Goal: Transaction & Acquisition: Book appointment/travel/reservation

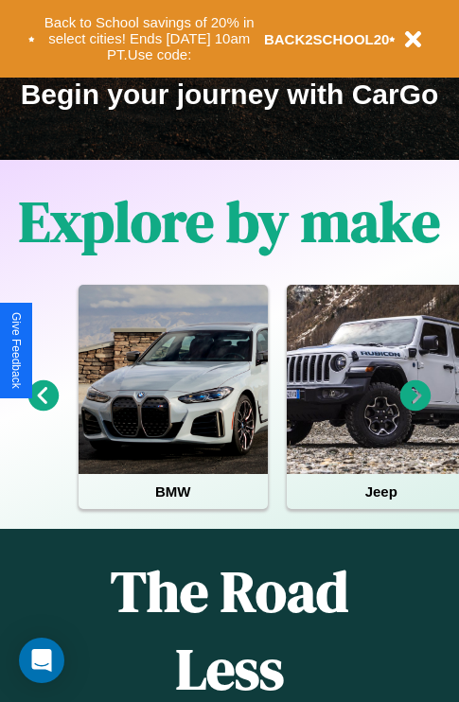
scroll to position [292, 0]
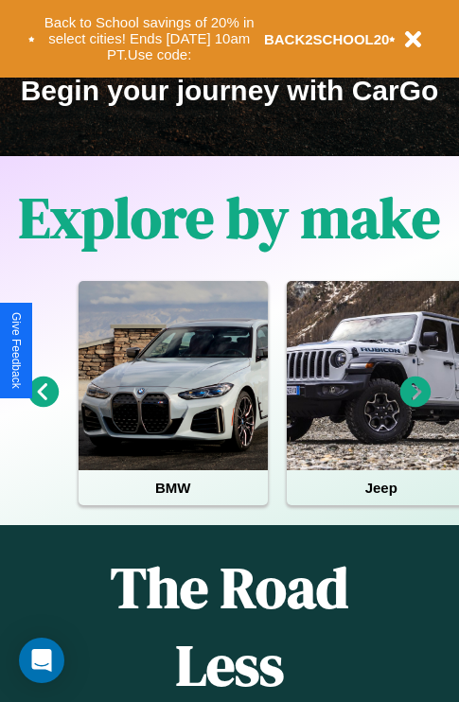
click at [416, 405] on icon at bounding box center [415, 392] width 31 height 31
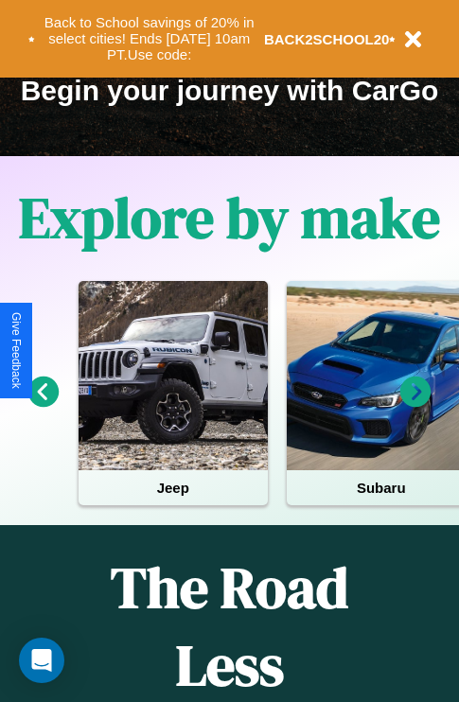
click at [416, 405] on icon at bounding box center [415, 392] width 31 height 31
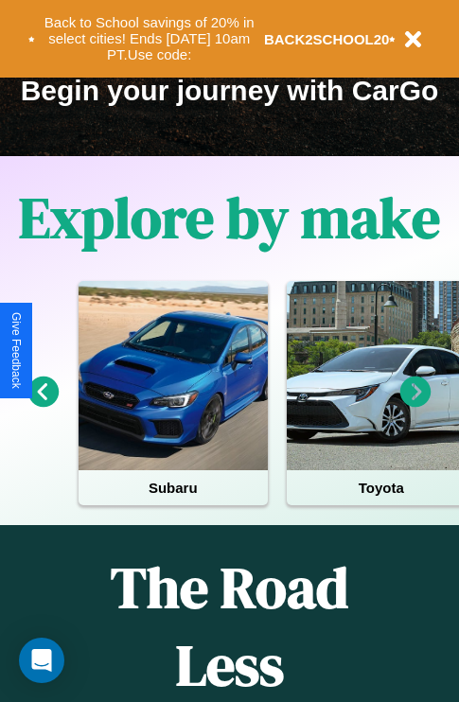
click at [43, 405] on icon at bounding box center [43, 392] width 31 height 31
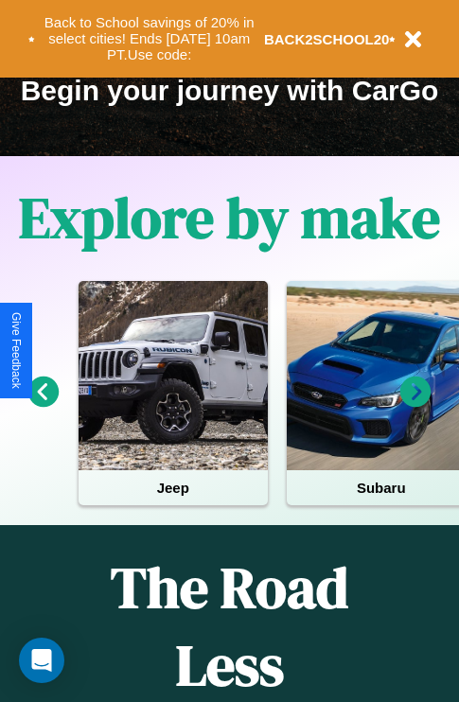
click at [416, 405] on icon at bounding box center [415, 392] width 31 height 31
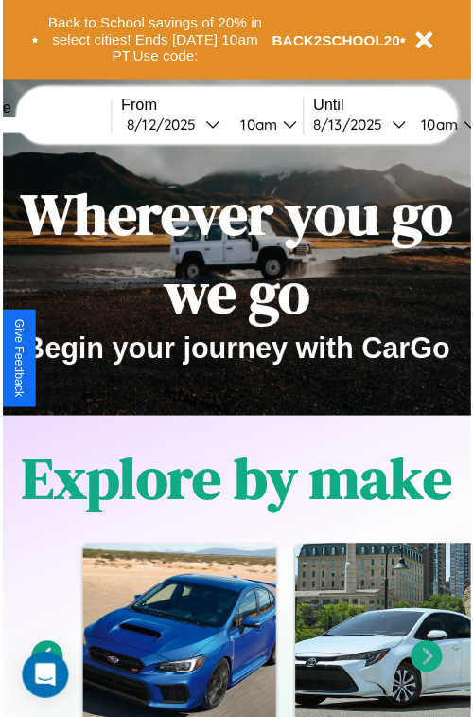
scroll to position [0, 0]
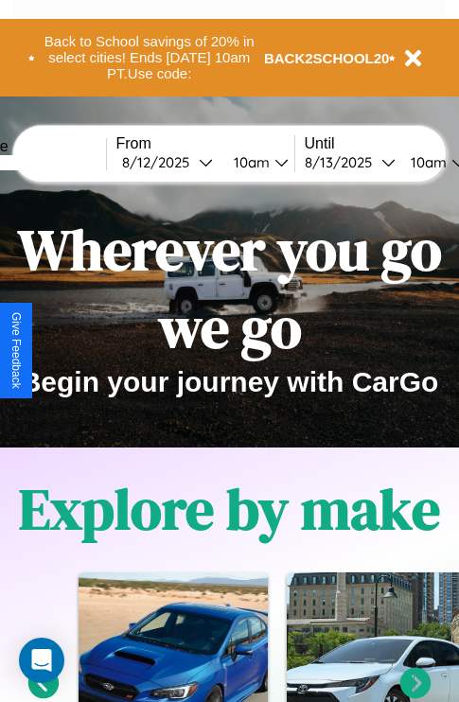
click at [63, 162] on input "text" at bounding box center [35, 162] width 142 height 15
type input "**********"
click at [189, 162] on div "8 / 12 / 2025" at bounding box center [160, 162] width 77 height 18
select select "*"
select select "****"
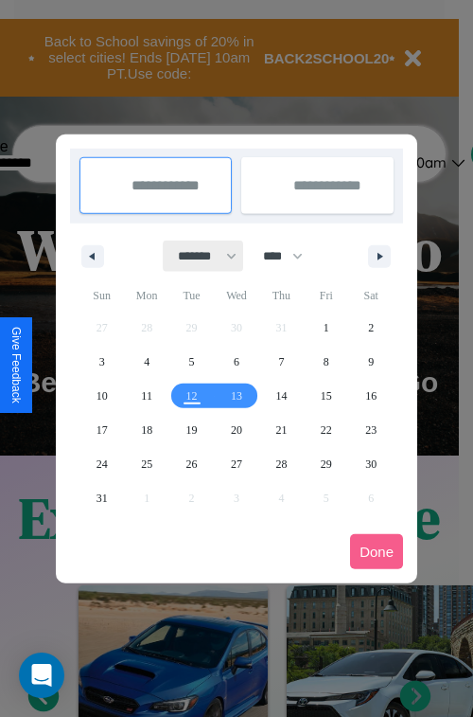
click at [199, 256] on select "******* ******** ***** ***** *** **** **** ****** ********* ******* ******** **…" at bounding box center [204, 255] width 80 height 31
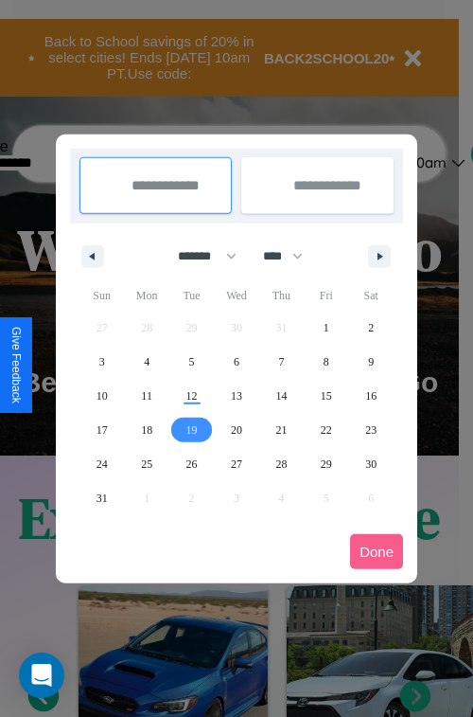
click at [191, 429] on span "19" at bounding box center [191, 430] width 11 height 34
type input "**********"
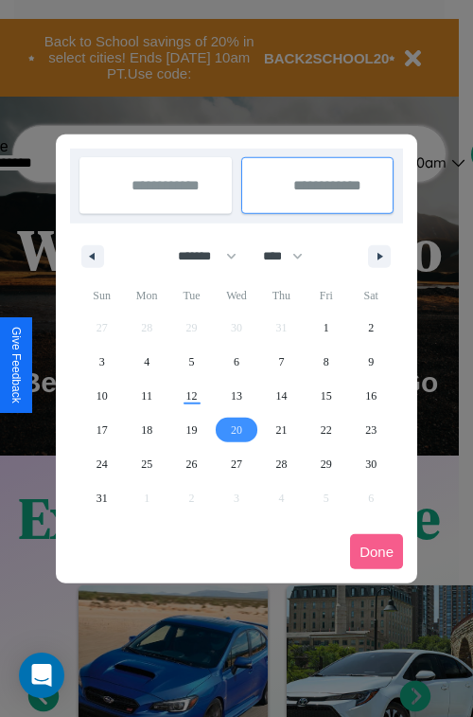
click at [236, 429] on span "20" at bounding box center [236, 430] width 11 height 34
type input "**********"
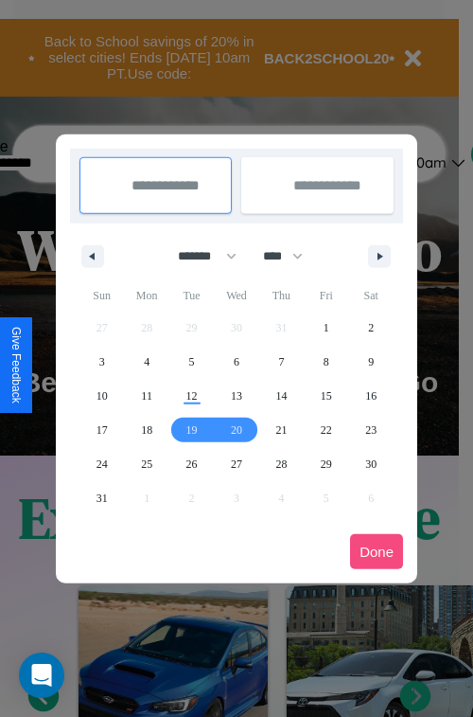
click at [377, 551] on button "Done" at bounding box center [376, 551] width 53 height 35
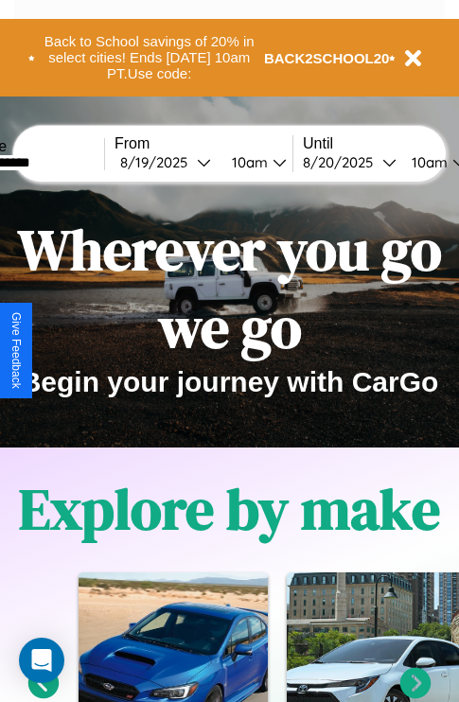
click at [271, 162] on div "10am" at bounding box center [247, 162] width 50 height 18
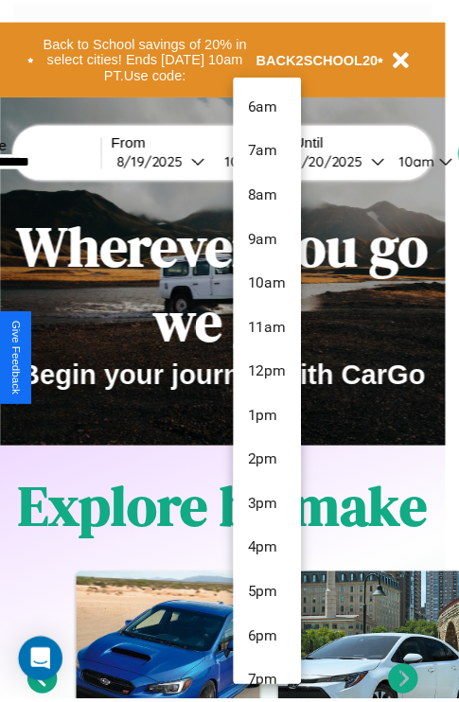
scroll to position [109, 0]
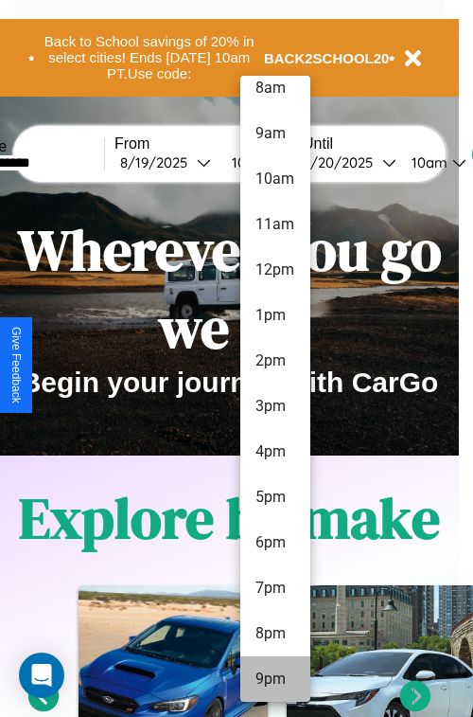
click at [275, 679] on li "9pm" at bounding box center [275, 678] width 70 height 45
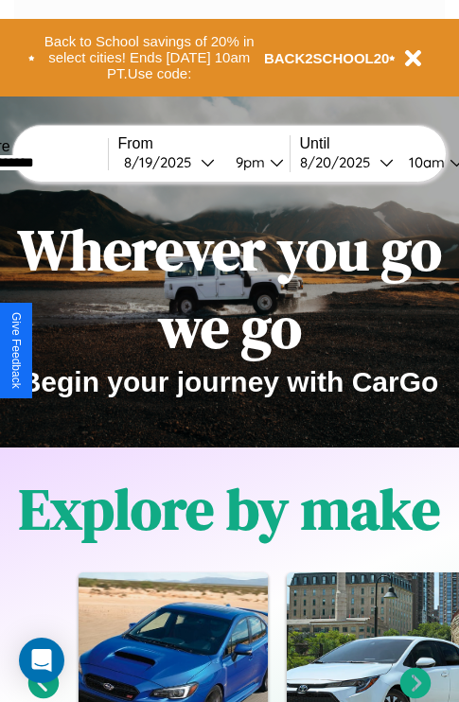
click at [449, 162] on div "10am" at bounding box center [424, 162] width 50 height 18
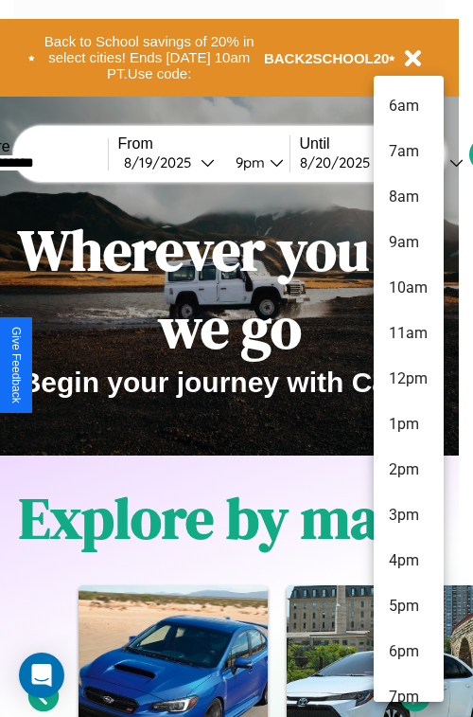
click at [408, 424] on li "1pm" at bounding box center [409, 423] width 70 height 45
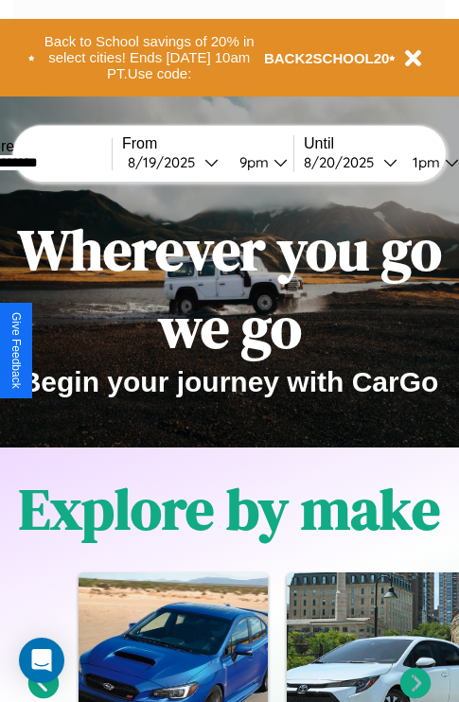
scroll to position [0, 64]
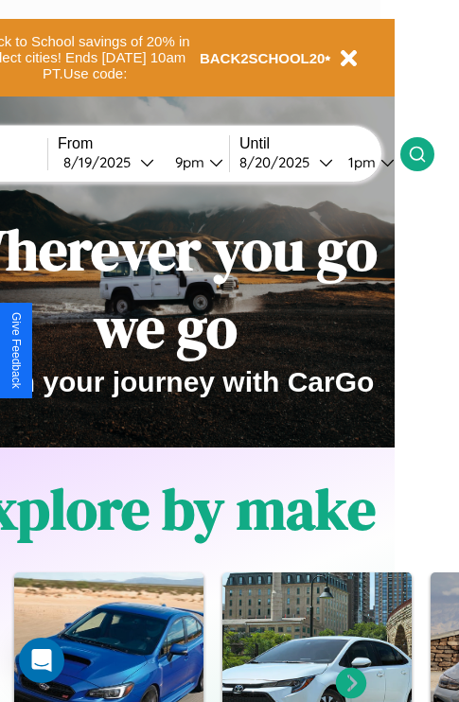
click at [427, 153] on icon at bounding box center [417, 154] width 19 height 19
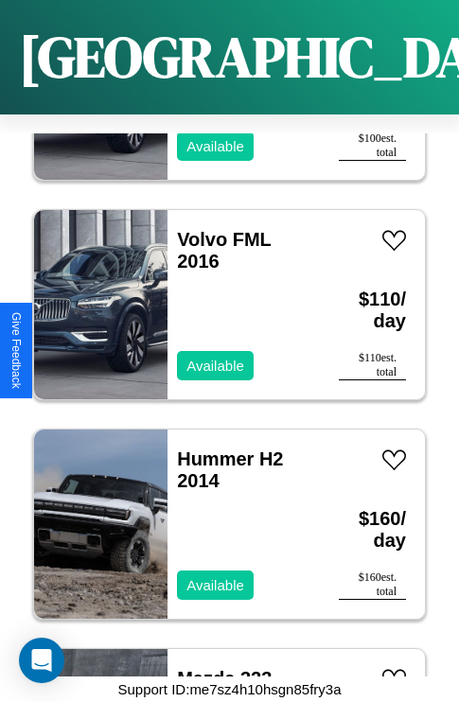
scroll to position [4024, 0]
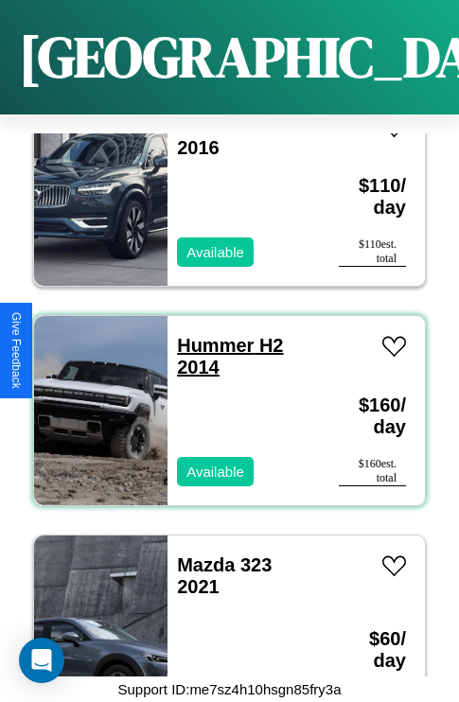
click at [209, 335] on link "Hummer H2 2014" at bounding box center [230, 356] width 106 height 43
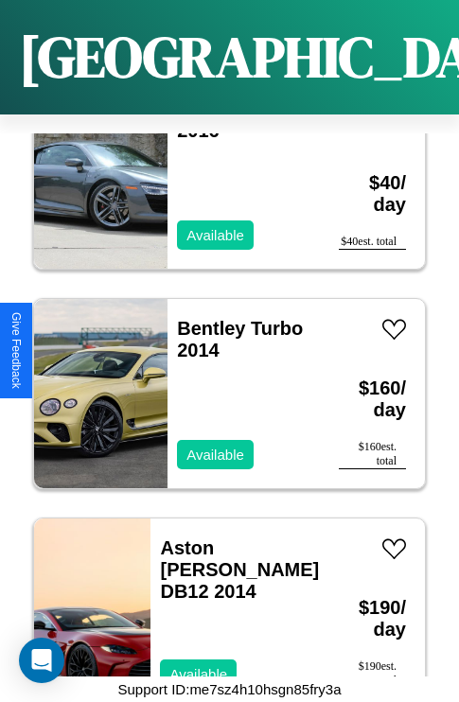
scroll to position [2267, 0]
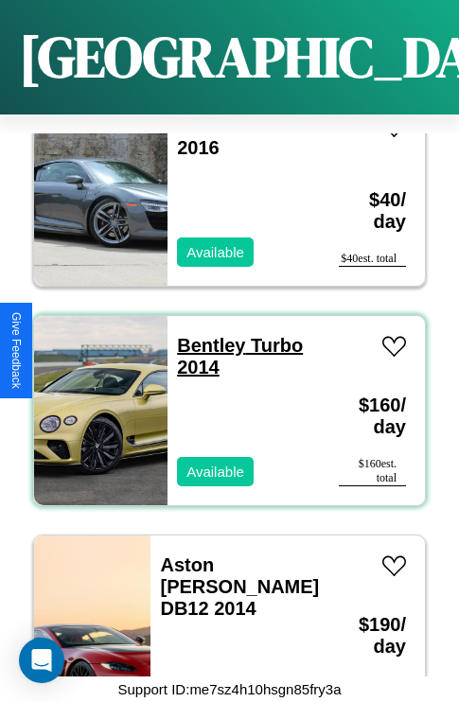
click at [205, 335] on link "Bentley Turbo 2014" at bounding box center [240, 356] width 126 height 43
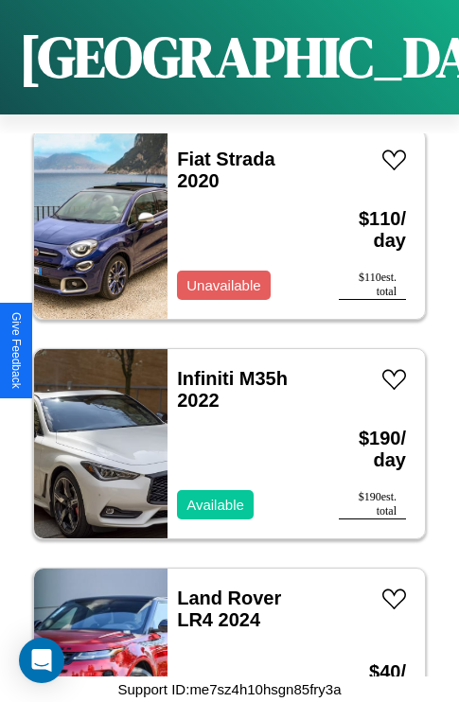
scroll to position [5561, 0]
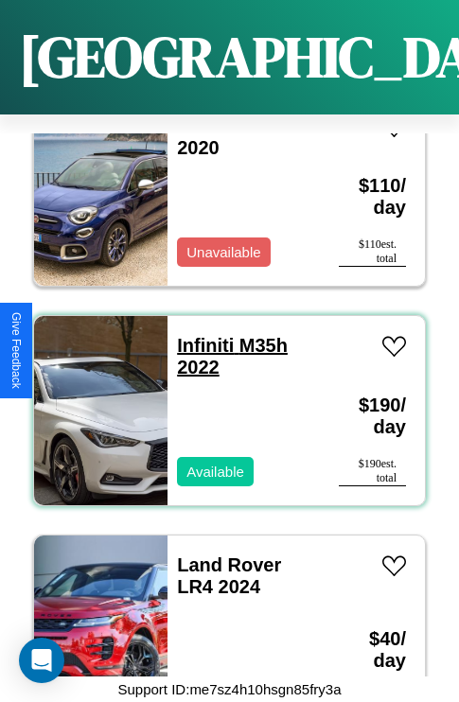
click at [200, 335] on link "Infiniti M35h 2022" at bounding box center [232, 356] width 111 height 43
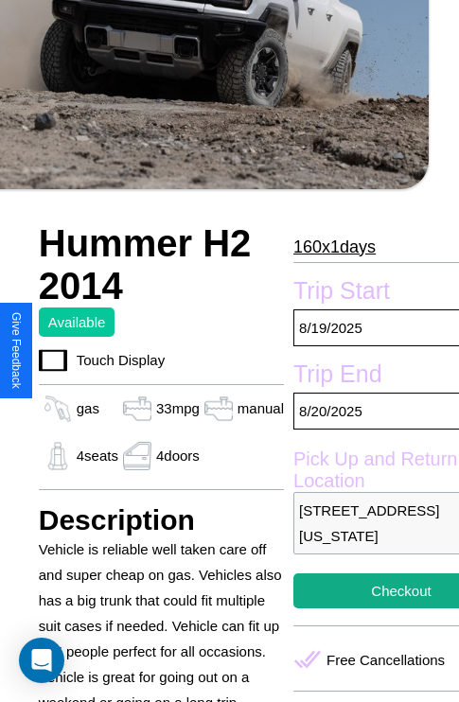
scroll to position [497, 64]
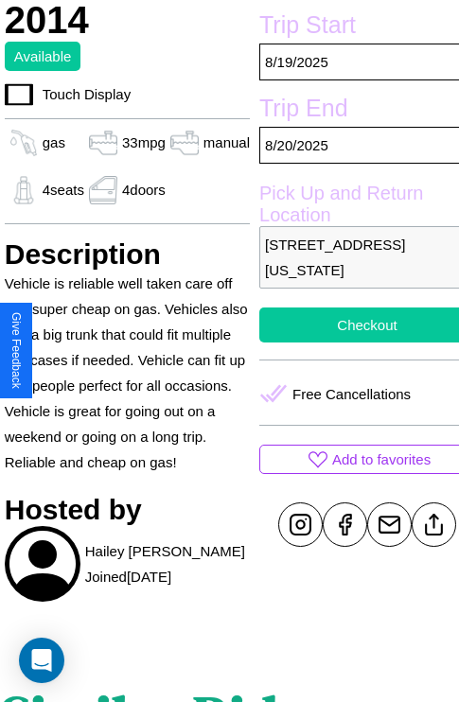
click at [351, 343] on button "Checkout" at bounding box center [367, 325] width 216 height 35
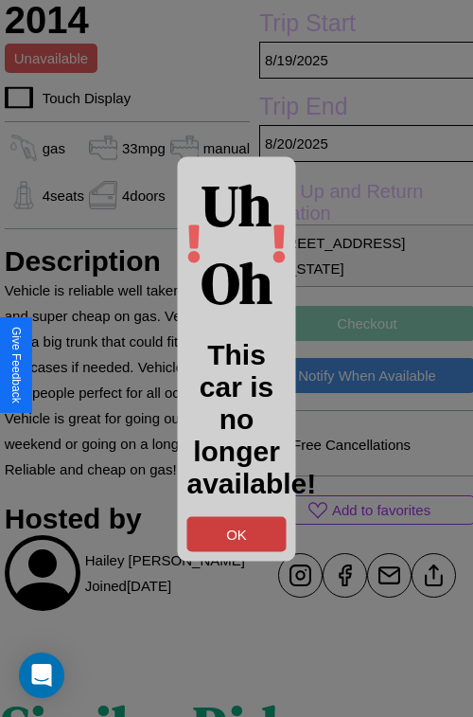
click at [237, 533] on button "OK" at bounding box center [236, 533] width 99 height 35
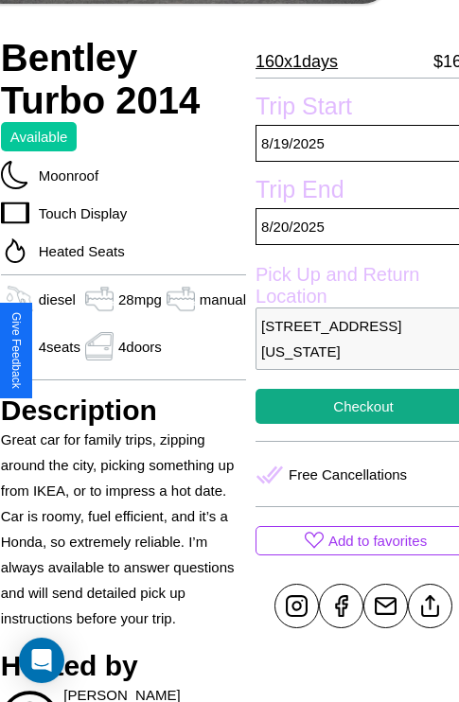
scroll to position [383, 68]
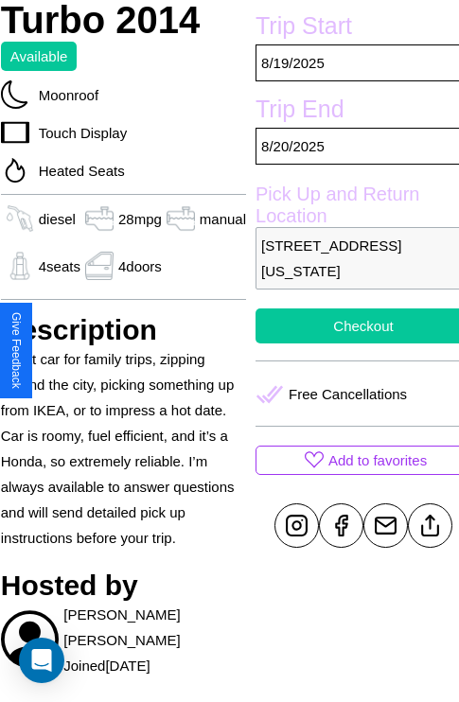
click at [350, 344] on button "Checkout" at bounding box center [364, 326] width 216 height 35
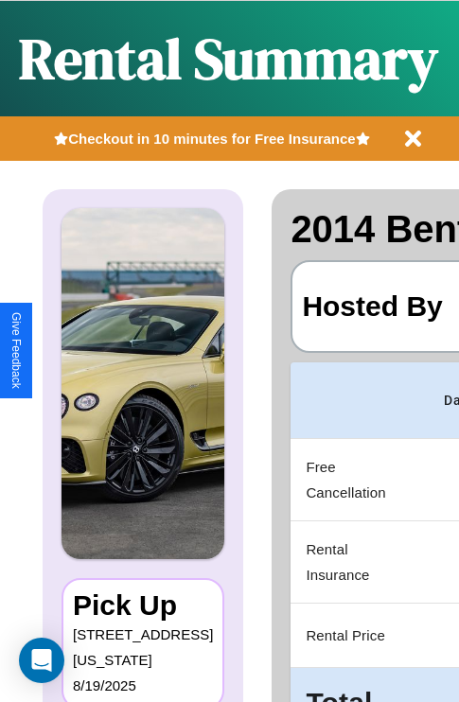
scroll to position [0, 376]
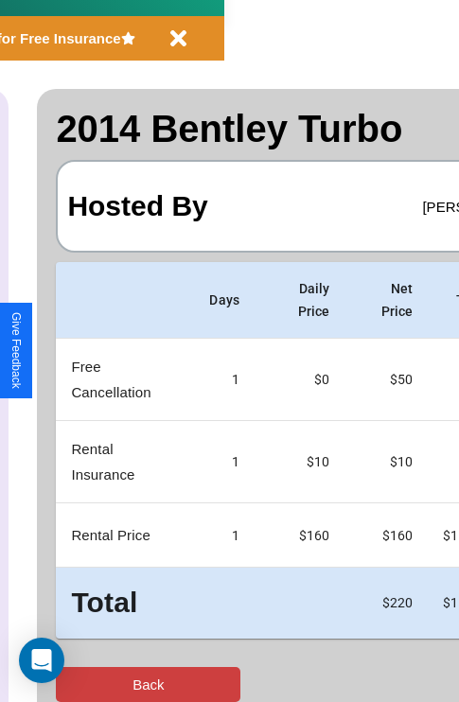
click at [92, 684] on button "Back" at bounding box center [148, 684] width 185 height 35
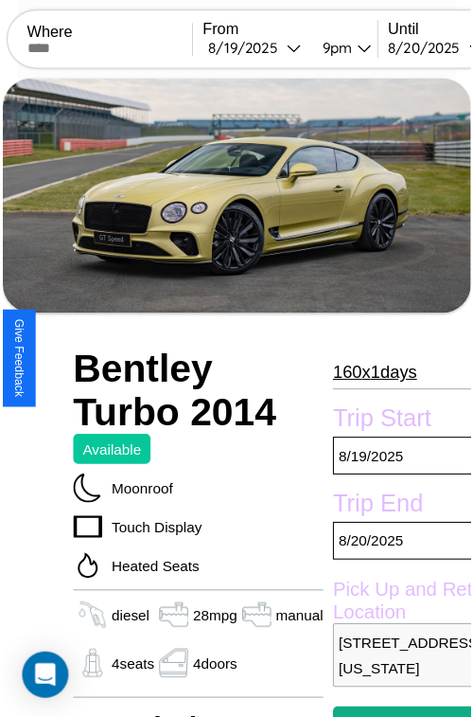
scroll to position [95, 68]
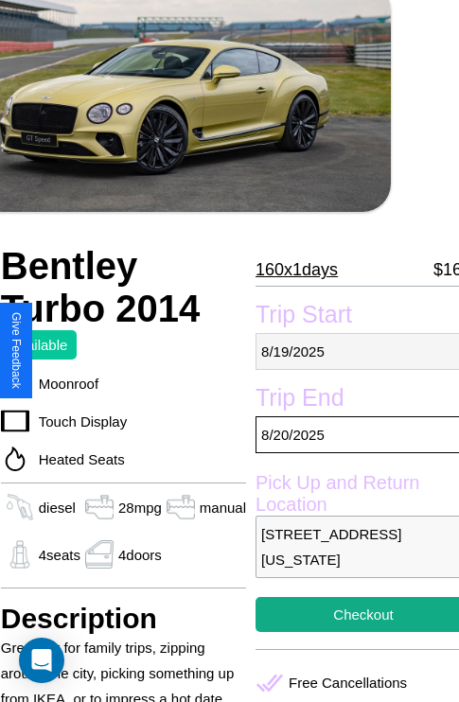
click at [350, 351] on p "[DATE]" at bounding box center [364, 351] width 216 height 37
select select "*"
select select "****"
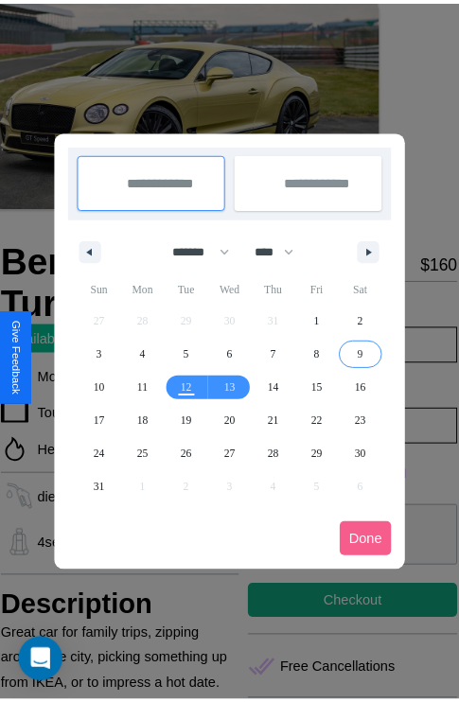
scroll to position [0, 68]
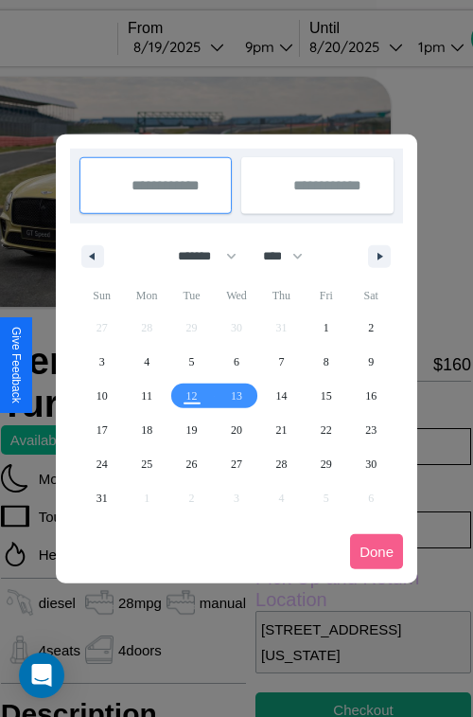
click at [205, 46] on div at bounding box center [236, 358] width 473 height 717
